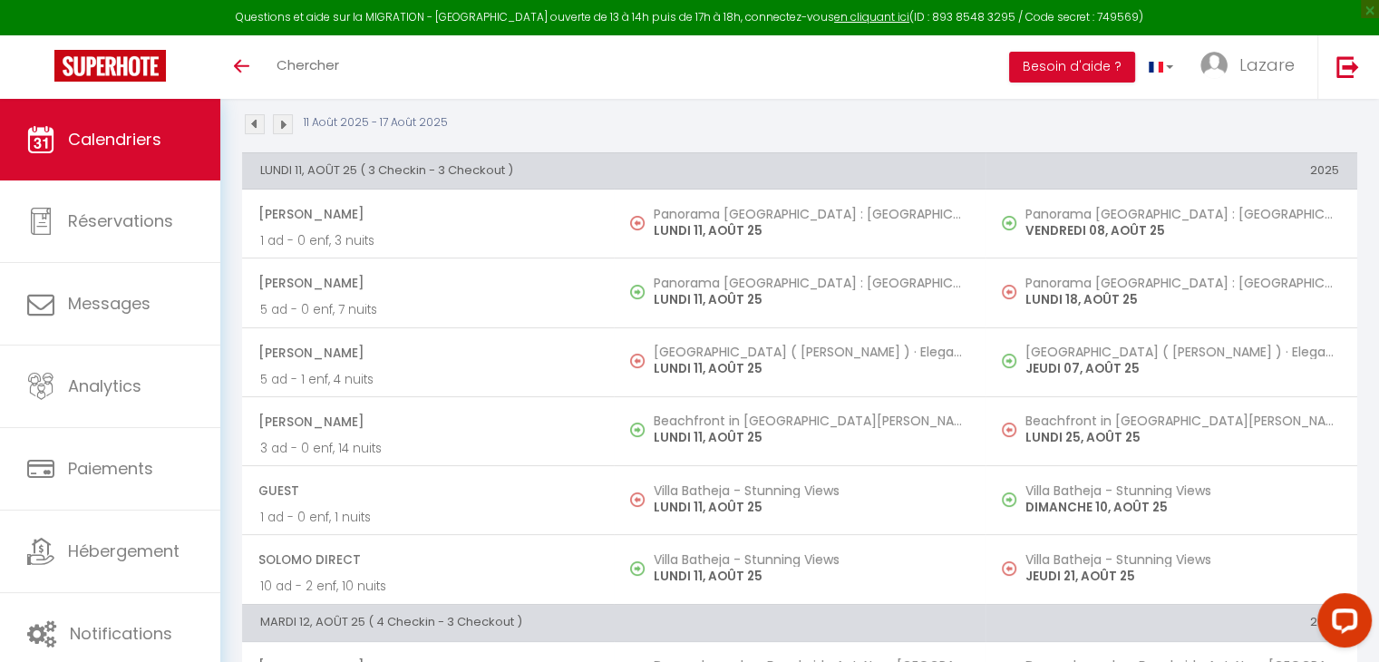
scroll to position [181, 0]
click at [254, 124] on img at bounding box center [255, 124] width 20 height 20
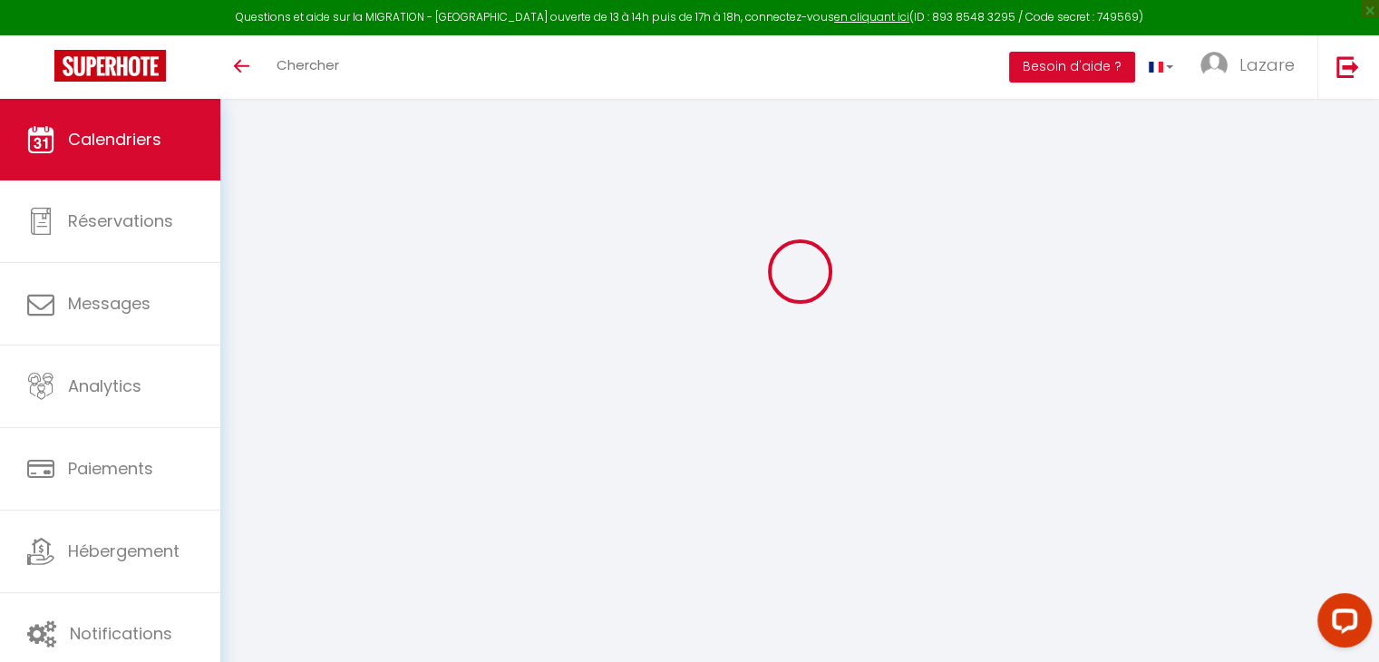
scroll to position [98, 0]
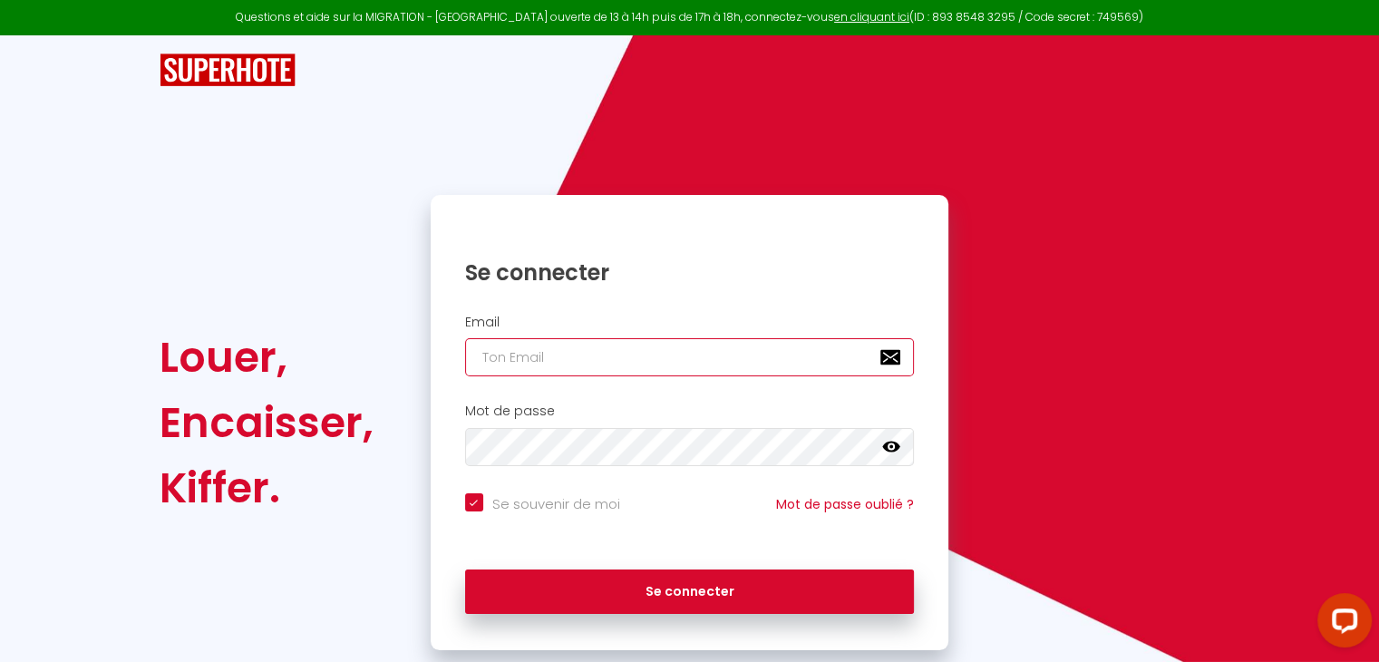
click at [575, 362] on input "email" at bounding box center [690, 357] width 450 height 38
checkbox input "true"
type input "l"
checkbox input "true"
type input "la"
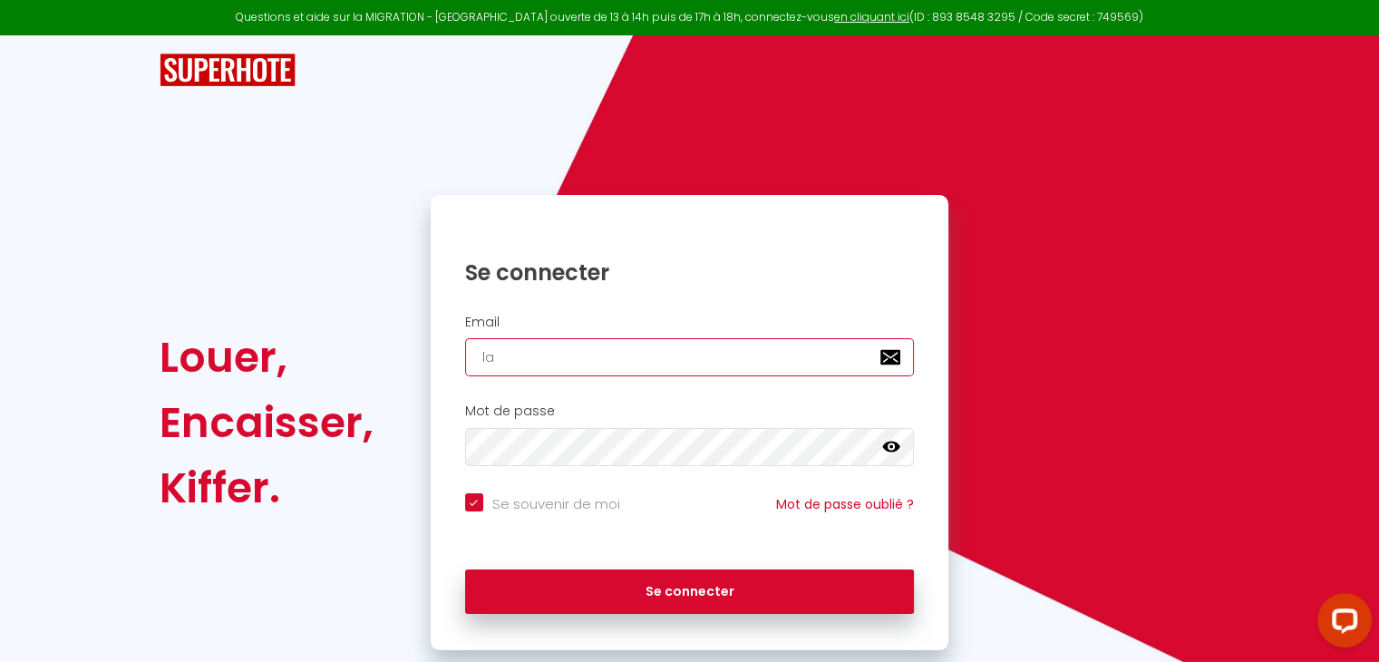
checkbox input "true"
type input "laz"
checkbox input "true"
type input "lazz"
checkbox input "true"
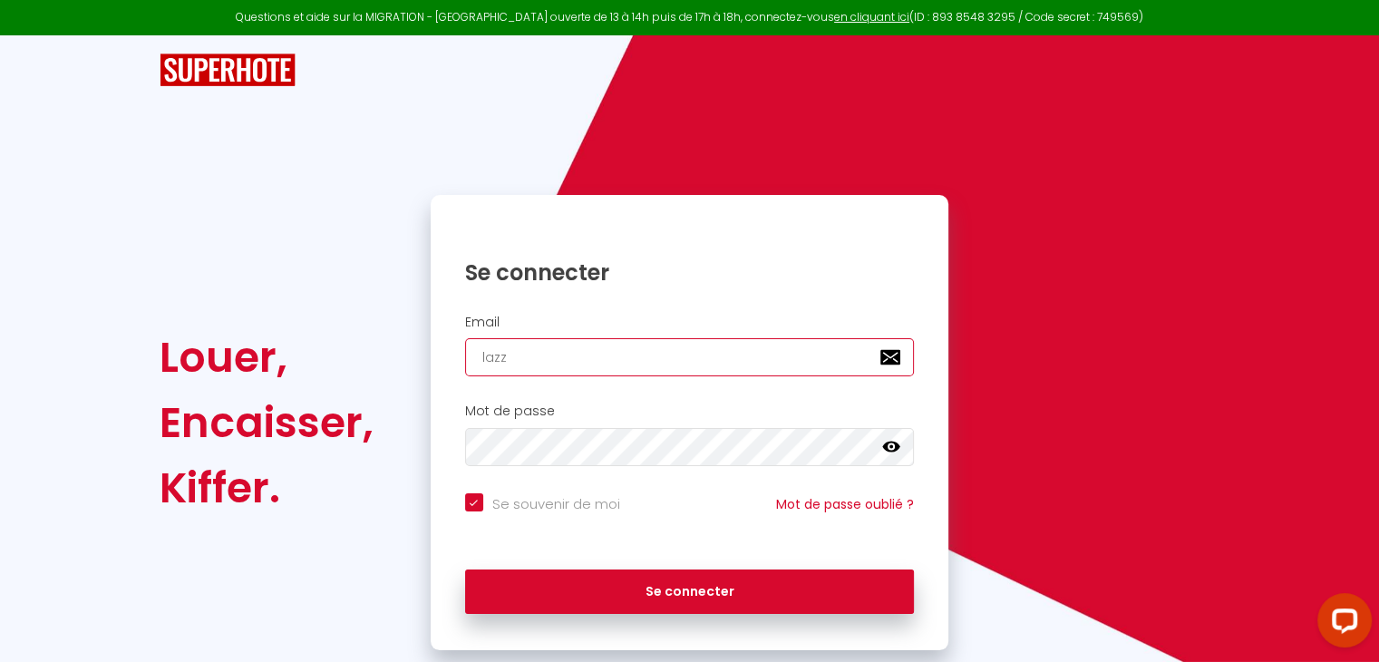
type input "laz"
checkbox input "true"
type input "laza"
checkbox input "true"
type input "[PERSON_NAME]"
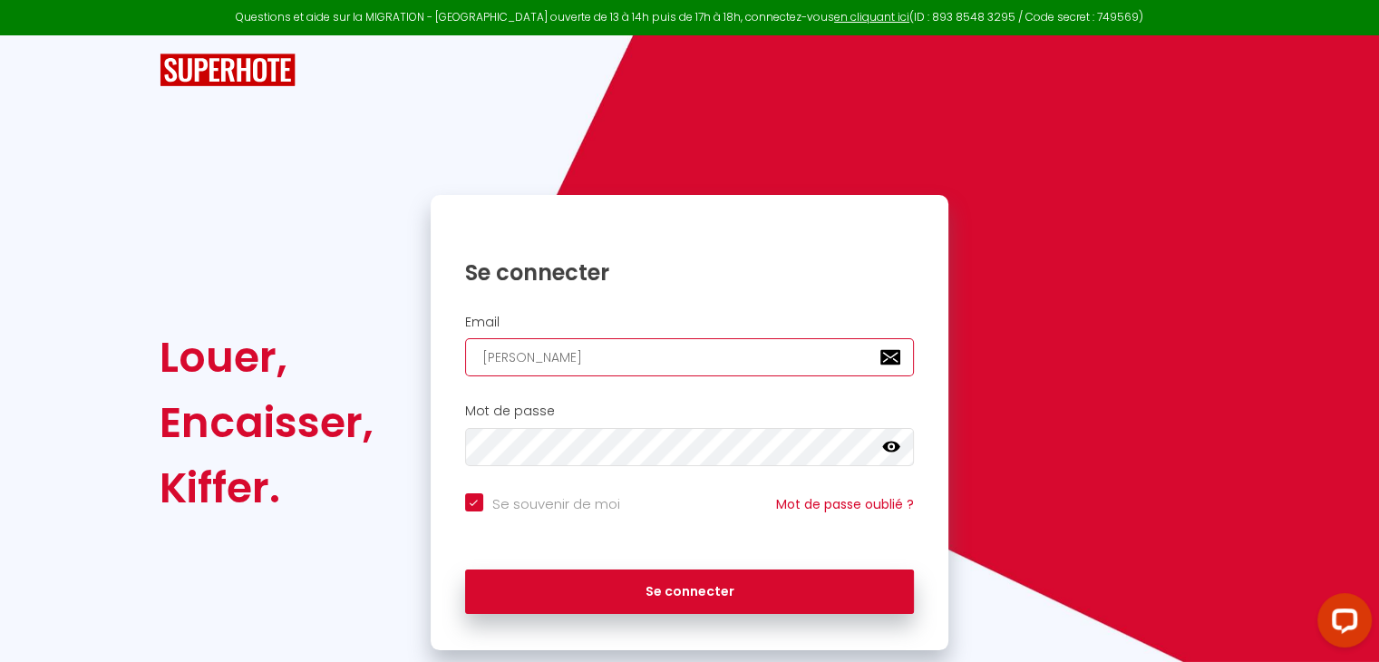
checkbox input "true"
type input "lazare"
checkbox input "true"
type input "lazarec"
checkbox input "true"
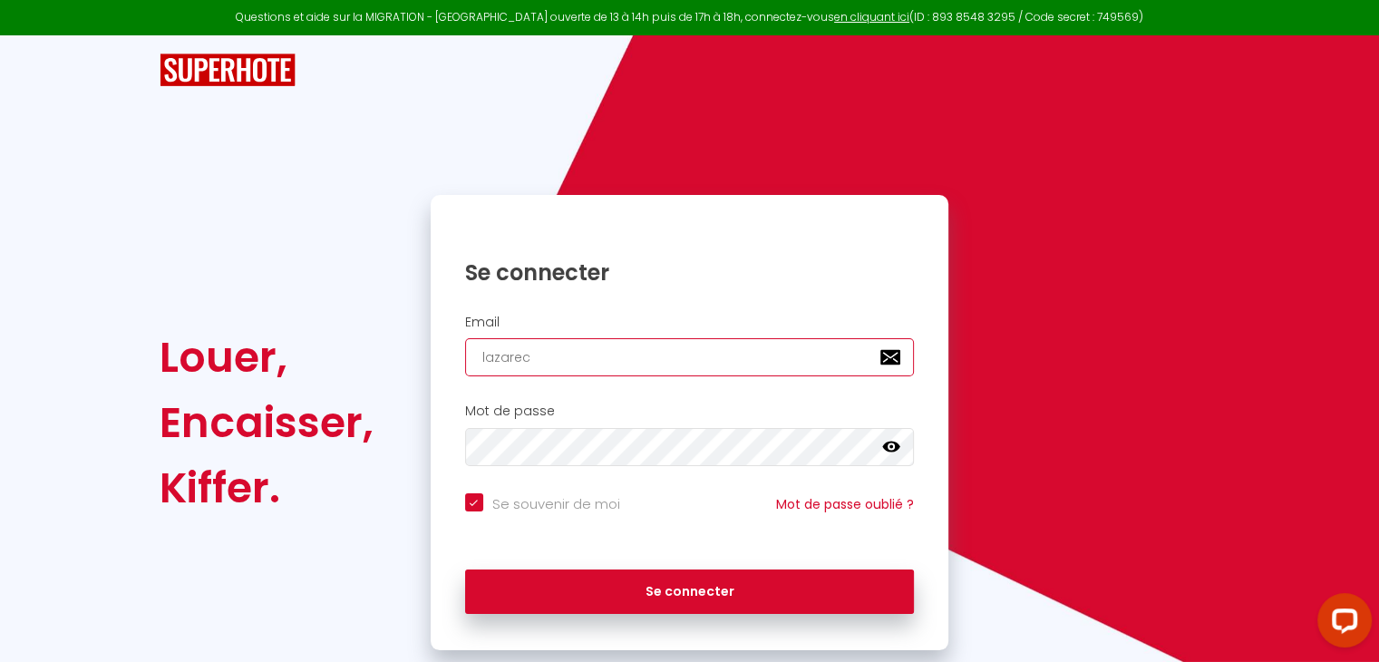
type input "lazareca"
checkbox input "true"
type input "lazarecas"
checkbox input "true"
type input "lazarecasa"
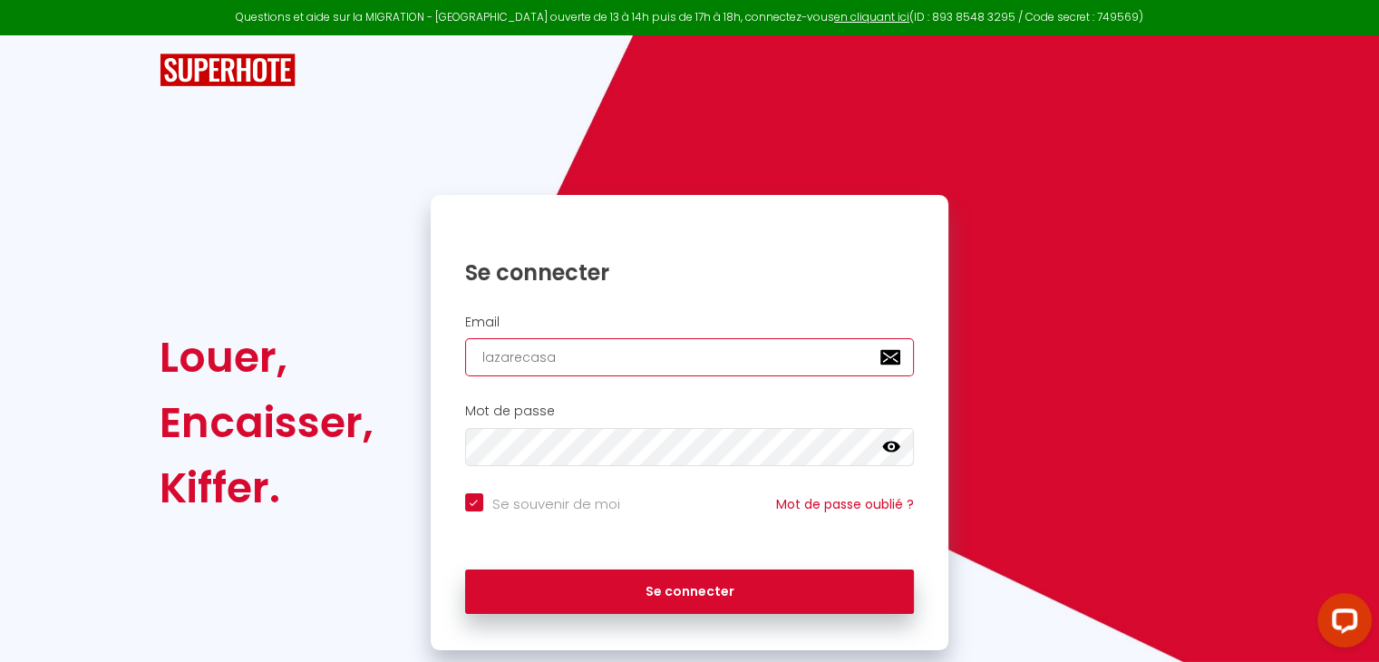
checkbox input "true"
type input "lazarecasa@"
checkbox input "true"
type input "lazarecasa@g"
checkbox input "true"
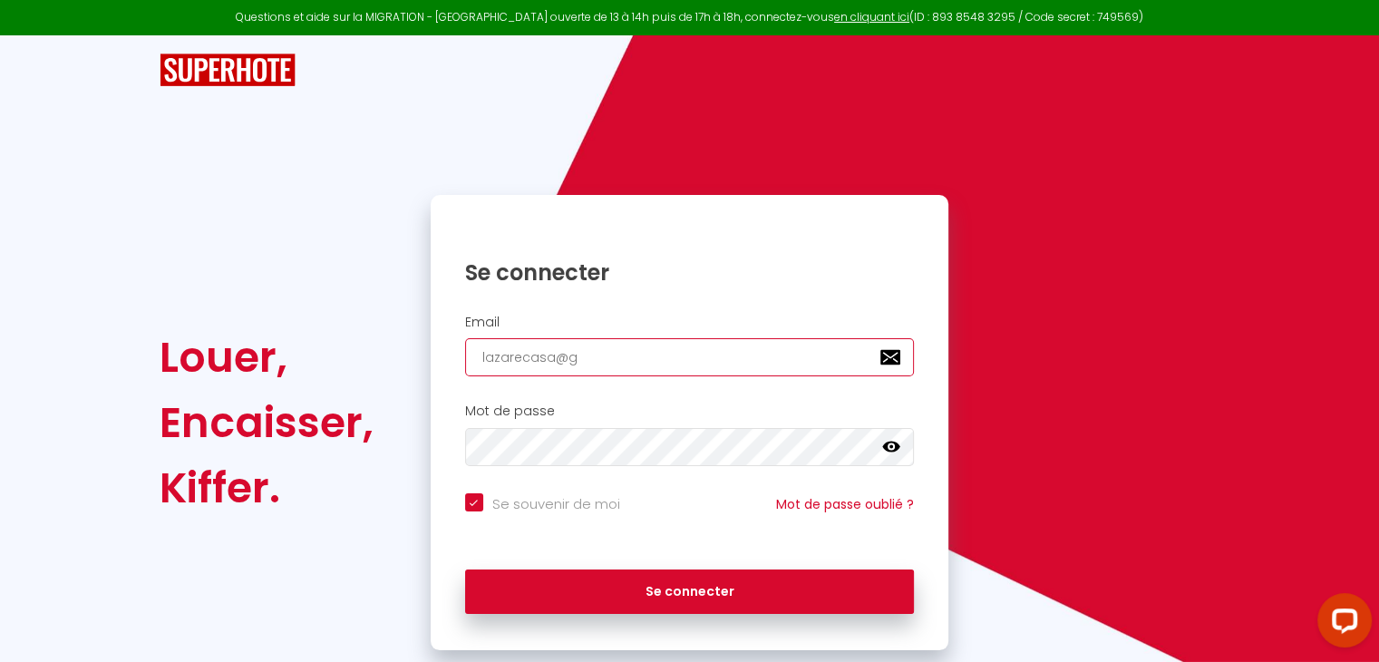
type input "lazarecasa@gm"
checkbox input "true"
type input "lazarecasa@gma"
checkbox input "true"
type input "lazarecasa@gmai"
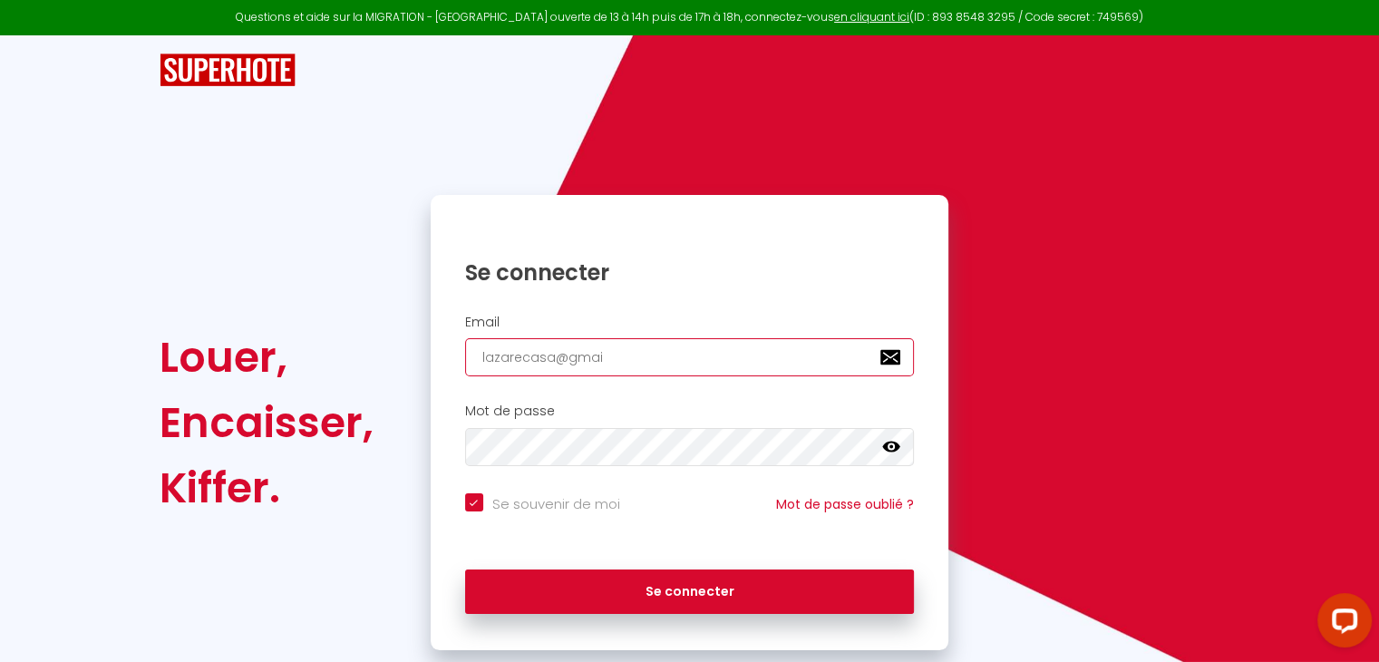
checkbox input "true"
type input "[EMAIL_ADDRESS]"
checkbox input "true"
type input "[EMAIL_ADDRESS]."
checkbox input "true"
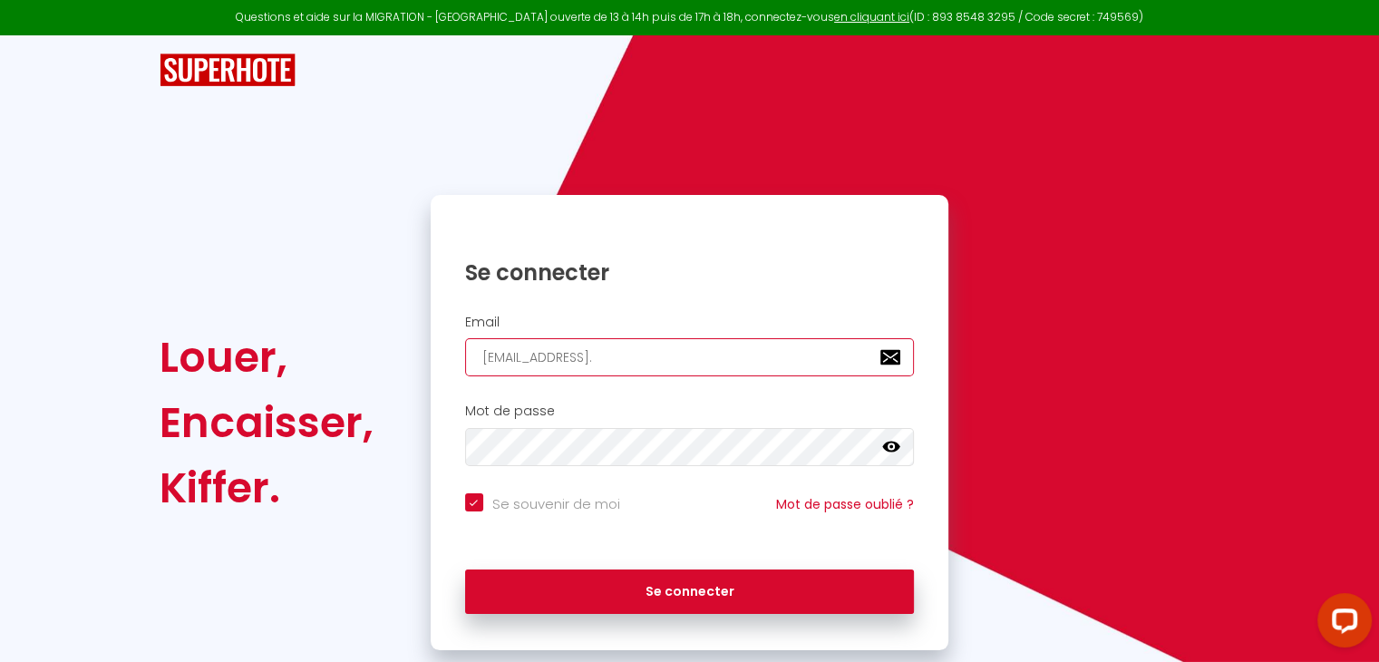
type input "lazarecasa@gmail.c"
checkbox input "true"
type input "[EMAIL_ADDRESS][DOMAIN_NAME]"
checkbox input "true"
type input "[EMAIL_ADDRESS][DOMAIN_NAME]"
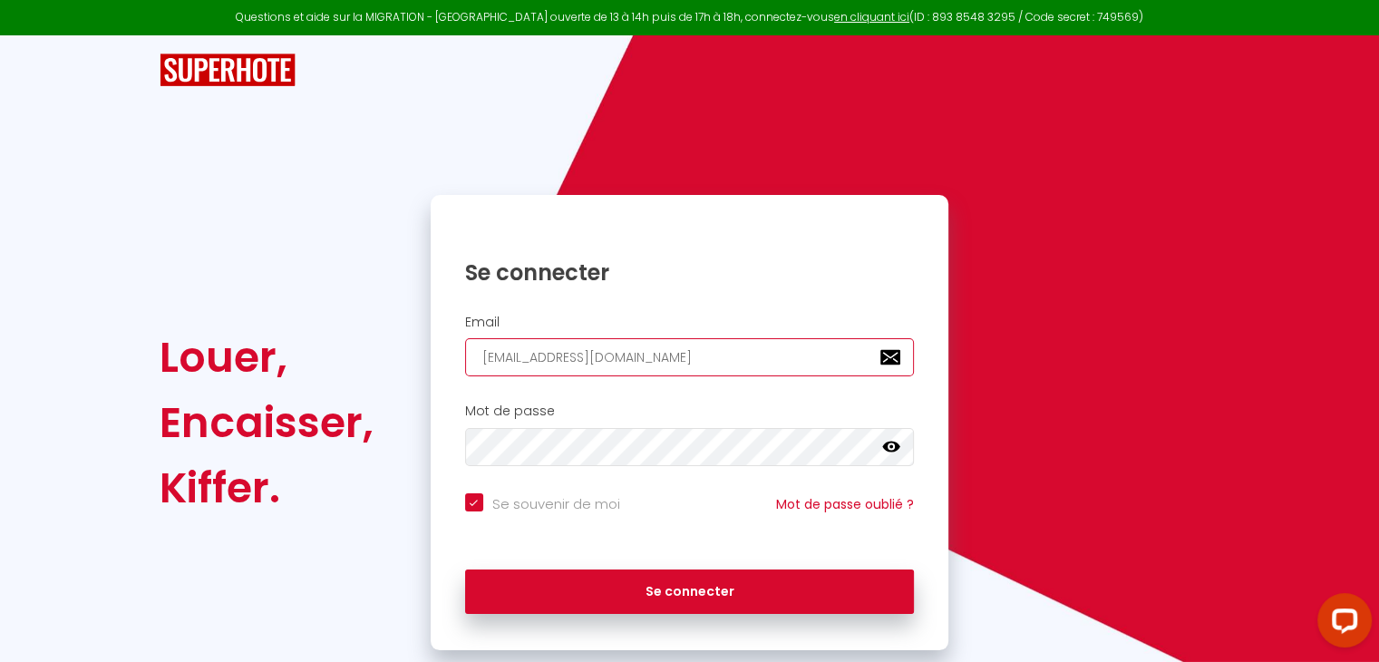
checkbox input "true"
type input "[EMAIL_ADDRESS][DOMAIN_NAME]"
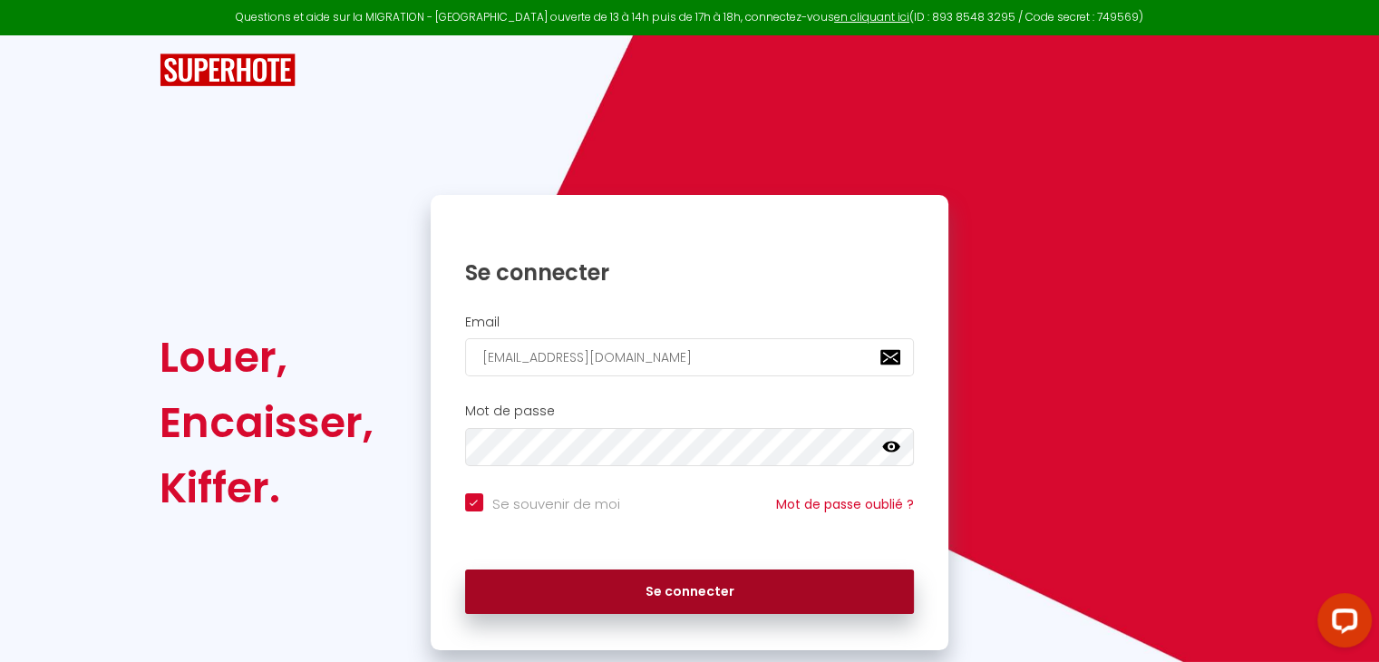
click at [686, 584] on button "Se connecter" at bounding box center [690, 592] width 450 height 45
checkbox input "true"
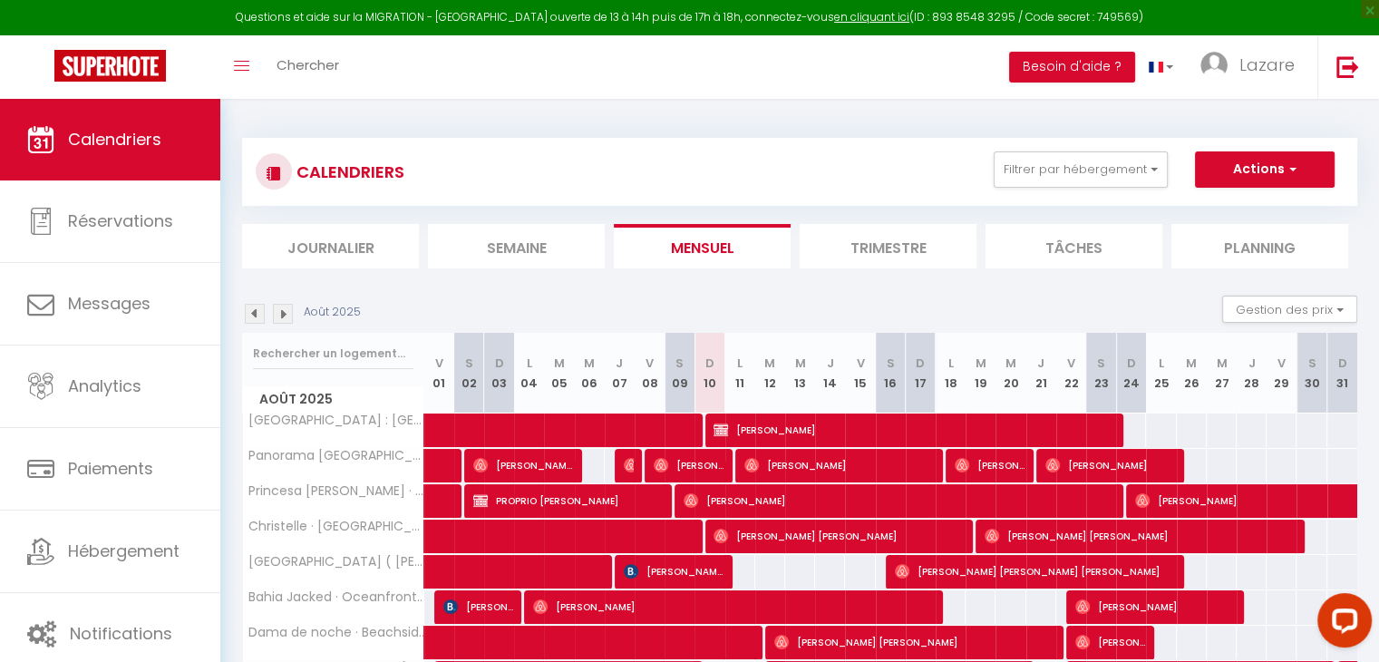
click at [520, 232] on li "Semaine" at bounding box center [516, 246] width 177 height 44
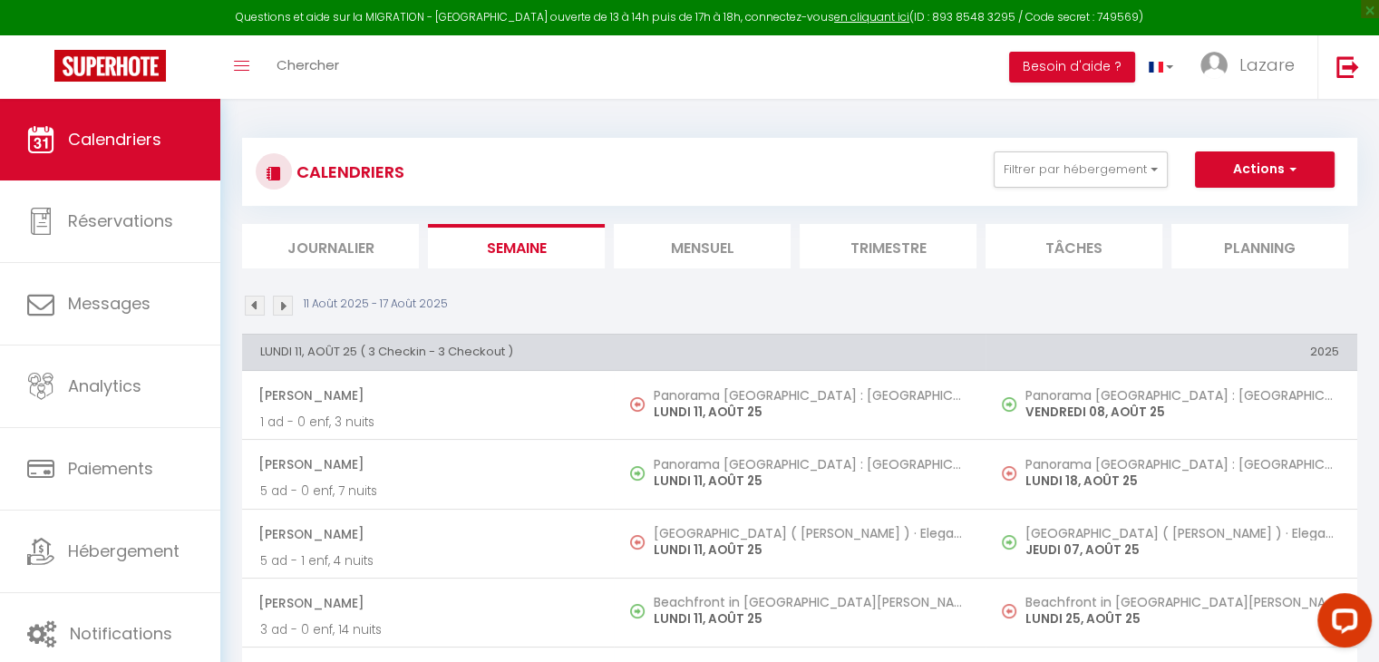
click at [254, 302] on img at bounding box center [255, 306] width 20 height 20
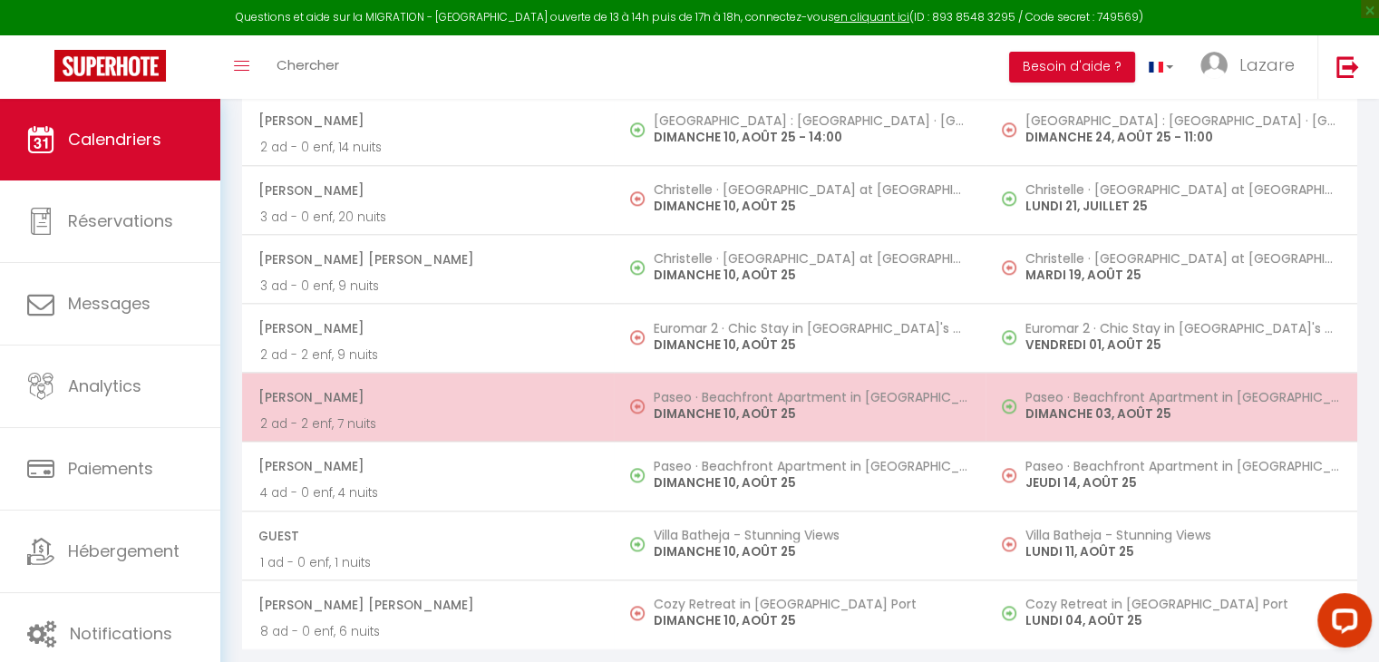
scroll to position [2041, 0]
